Goal: Information Seeking & Learning: Learn about a topic

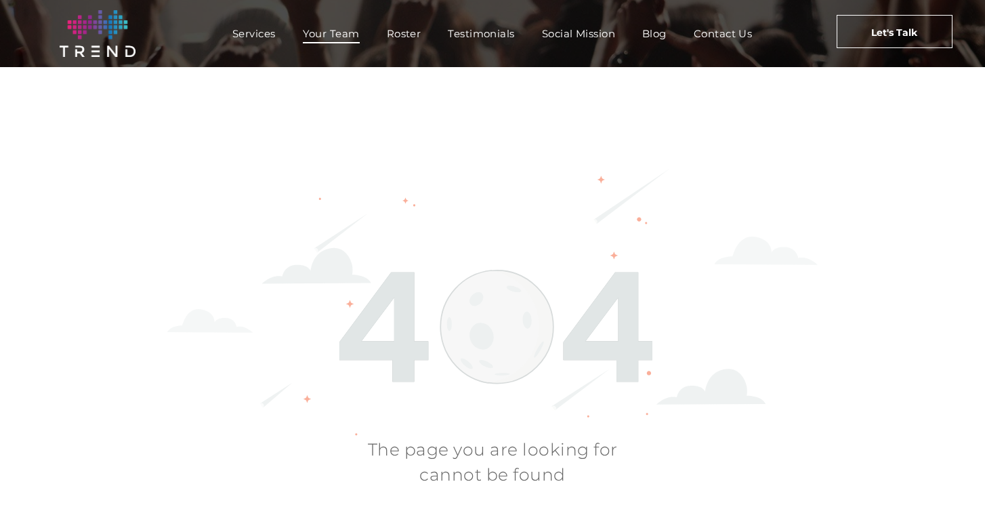
click at [321, 33] on span "Your Team" at bounding box center [331, 34] width 57 height 20
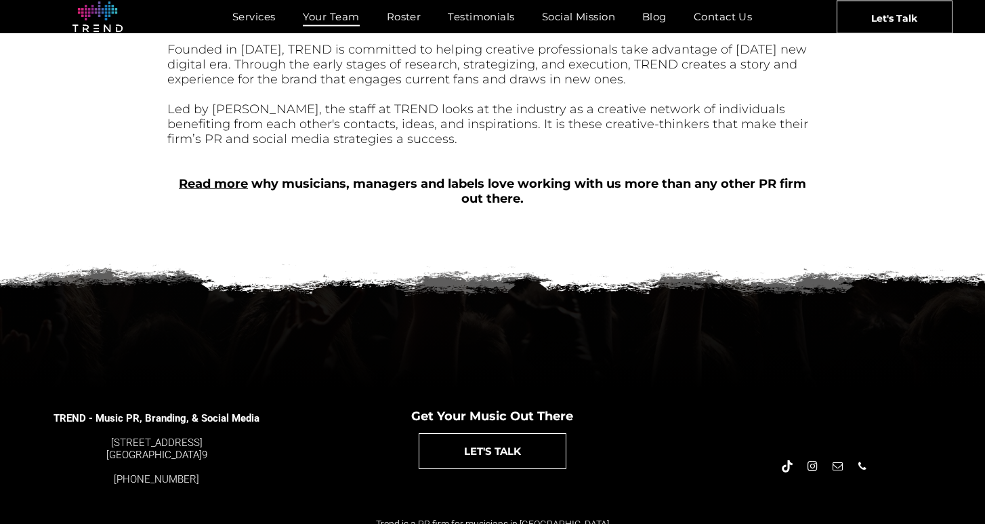
scroll to position [626, 0]
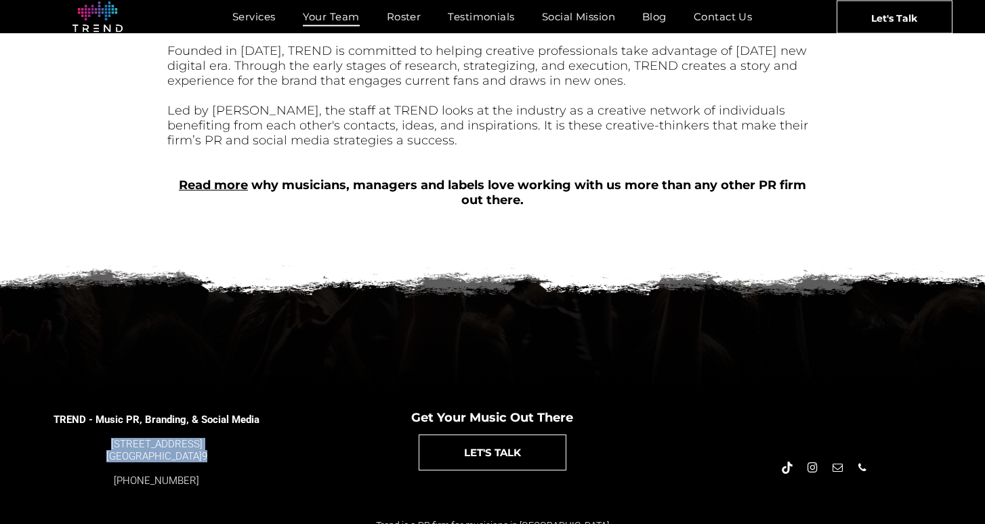
drag, startPoint x: 211, startPoint y: 439, endPoint x: 115, endPoint y: 428, distance: 96.9
click at [115, 438] on div "4889 Melrose Ave. Los Angeles, CA 9002 9" at bounding box center [157, 450] width 207 height 24
copy div "4889 Melrose Ave. Los Angeles, CA 9002 9"
click at [232, 178] on link "Read more" at bounding box center [213, 185] width 69 height 15
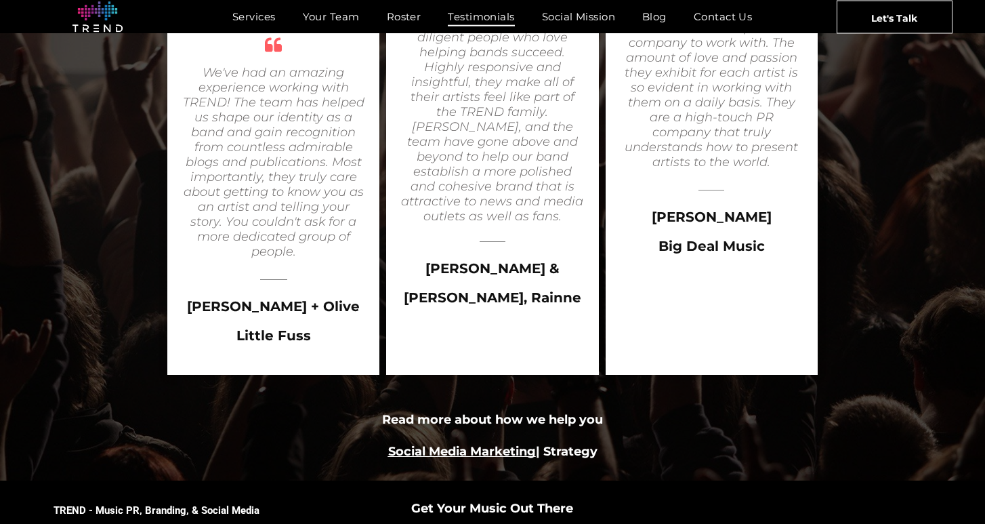
scroll to position [2346, 0]
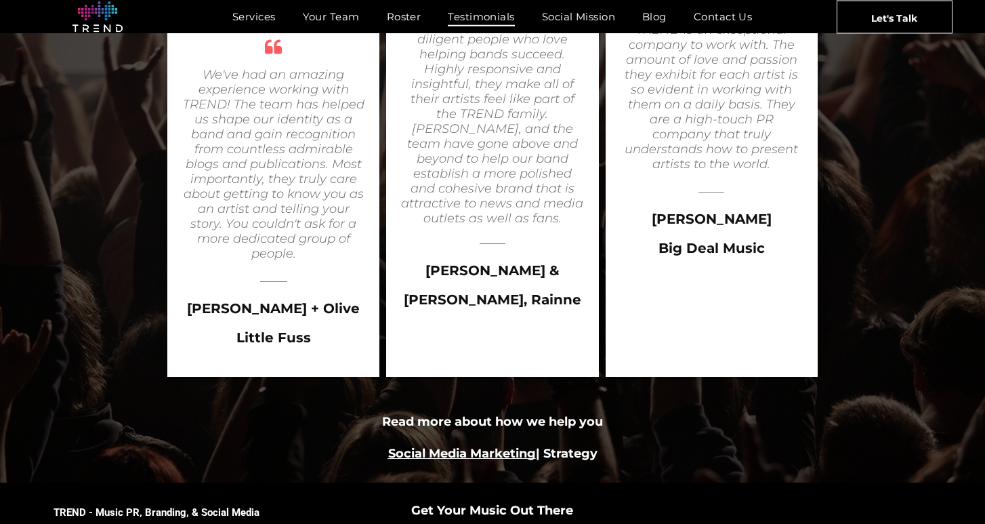
click at [417, 446] on link "Social Media Marketing" at bounding box center [462, 453] width 148 height 15
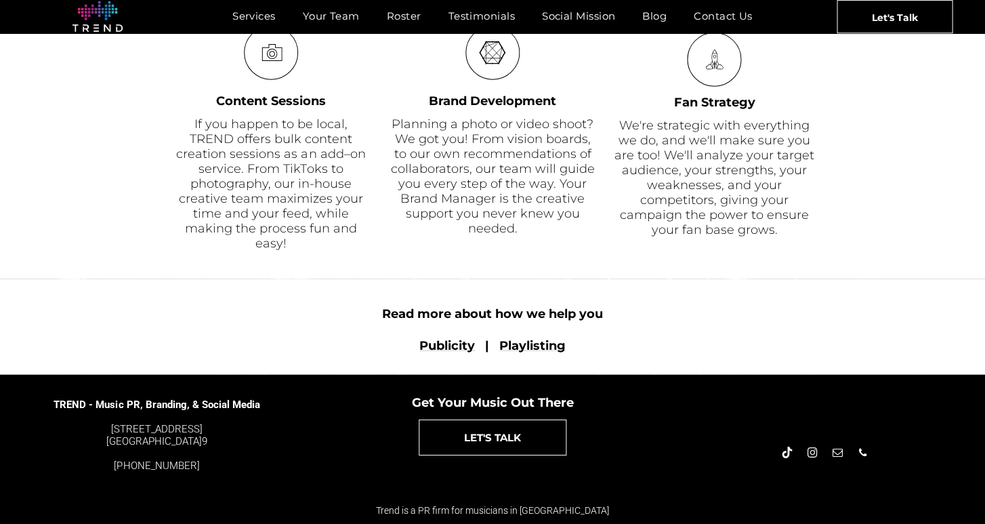
scroll to position [959, 0]
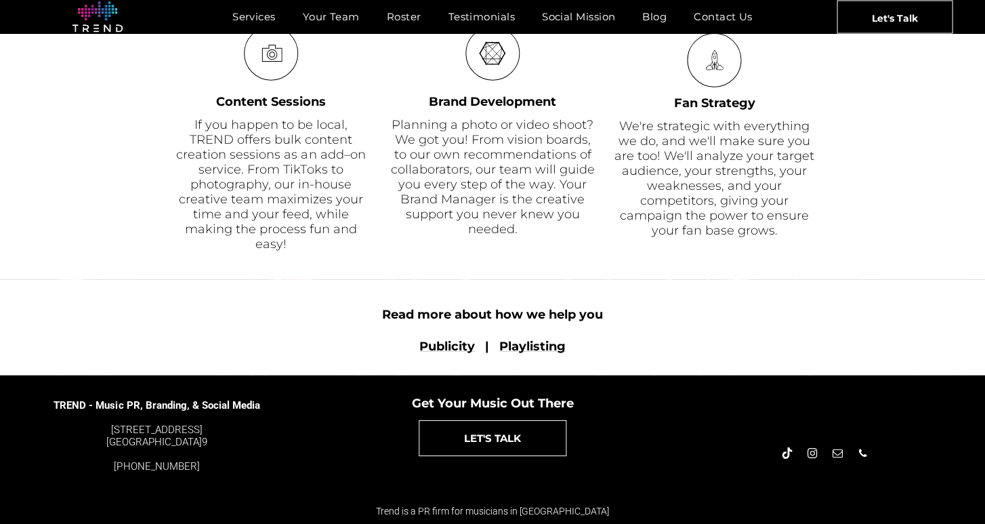
click at [456, 346] on font "Publicity" at bounding box center [448, 346] width 56 height 15
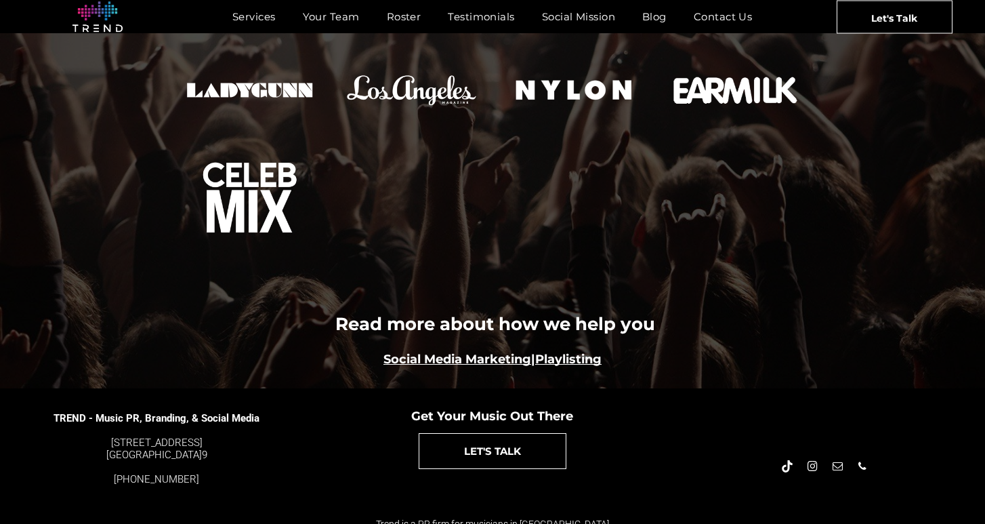
scroll to position [1553, 0]
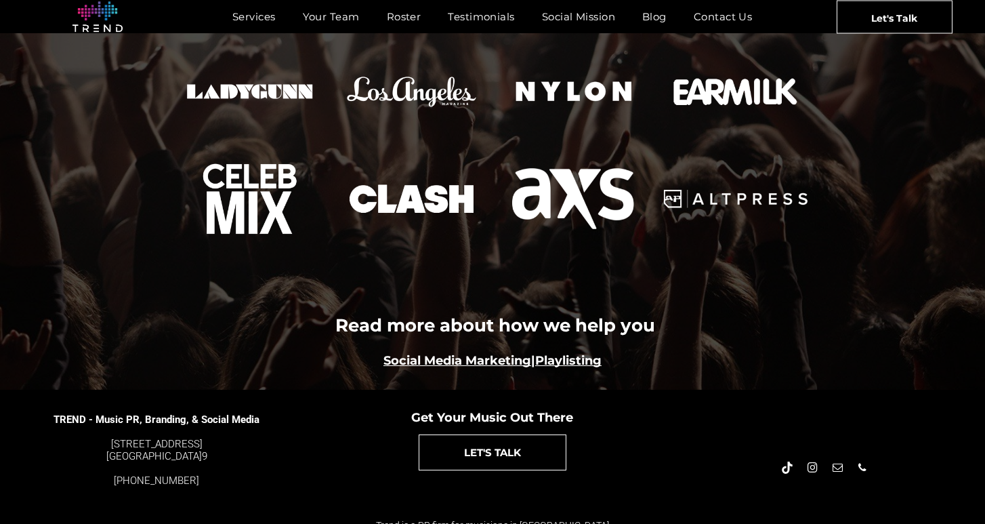
click at [596, 353] on link "Playlisting" at bounding box center [568, 360] width 66 height 15
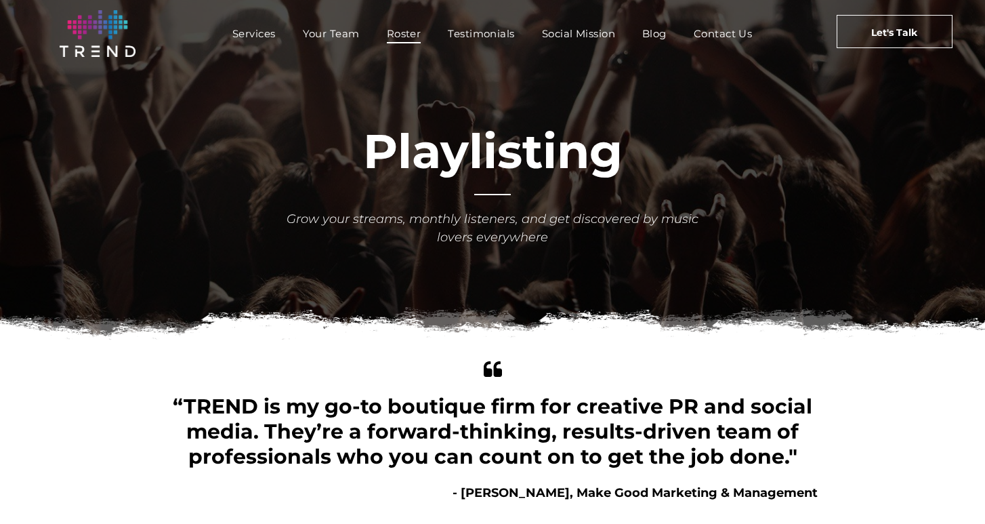
click at [407, 39] on span "Roster" at bounding box center [404, 34] width 35 height 20
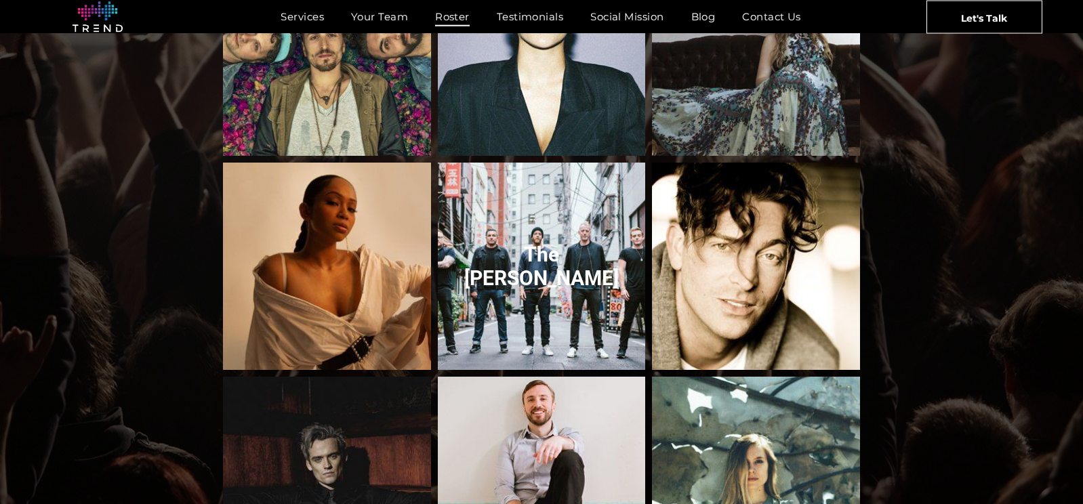
scroll to position [1347, 0]
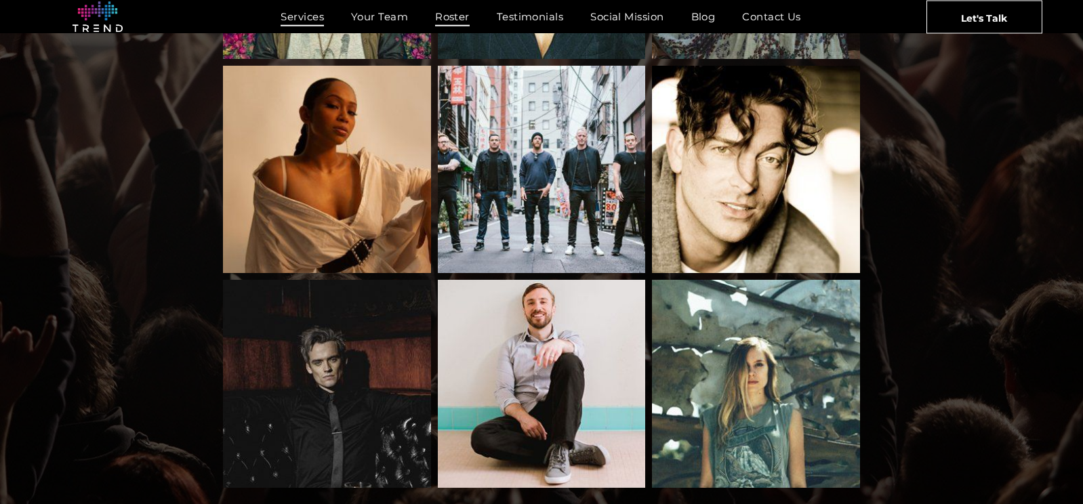
click at [295, 13] on span "Services" at bounding box center [302, 17] width 43 height 20
